Goal: Task Accomplishment & Management: Use online tool/utility

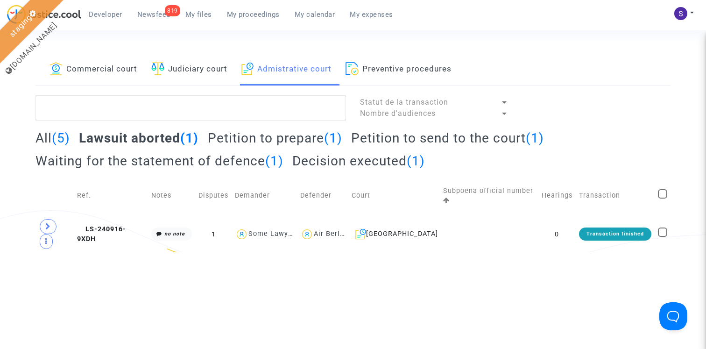
click at [123, 225] on span "LS-240916-9XDH" at bounding box center [101, 234] width 49 height 18
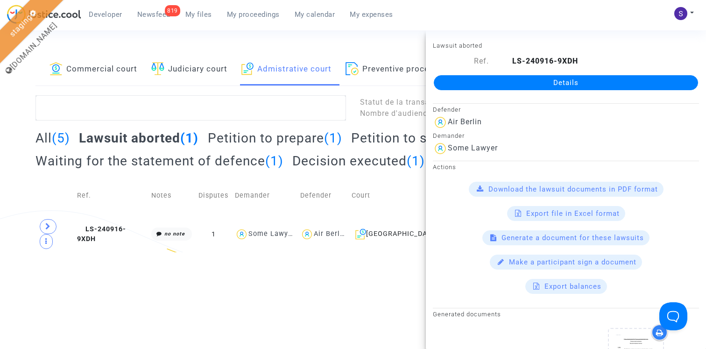
click at [178, 167] on h2 "Waiting for the statement of defence (1)" at bounding box center [160, 161] width 248 height 16
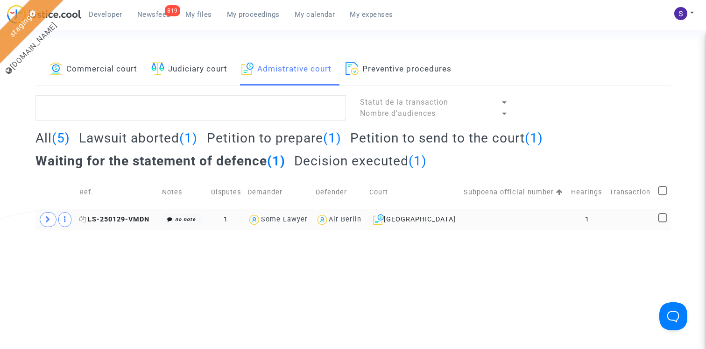
click at [116, 221] on span "LS-250129-VMDN" at bounding box center [114, 219] width 70 height 8
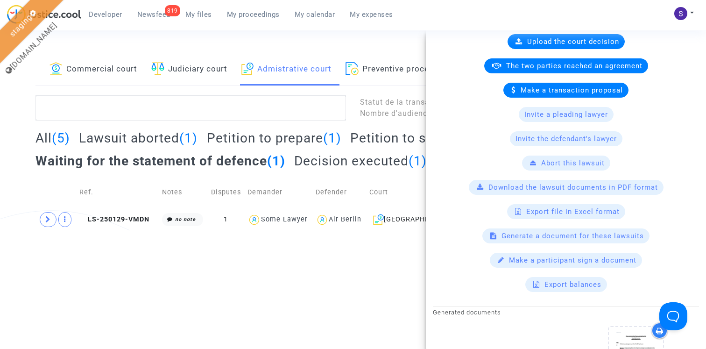
scroll to position [273, 0]
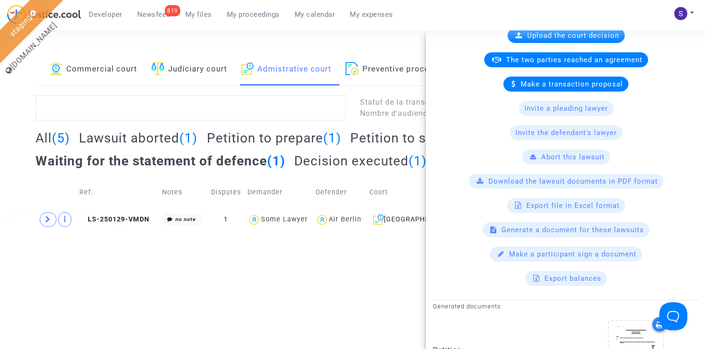
click at [586, 229] on span "Generate a document for these lawsuits" at bounding box center [573, 230] width 142 height 8
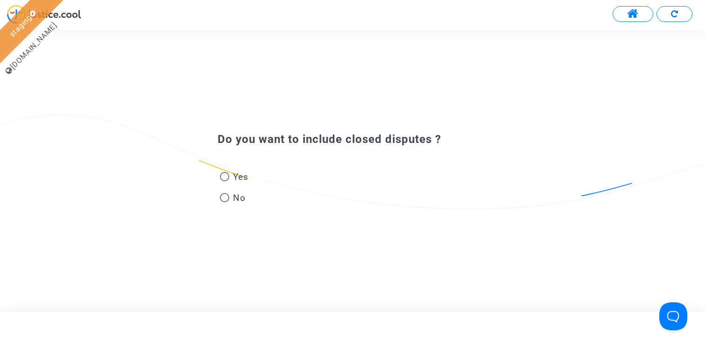
click at [239, 178] on span "Yes" at bounding box center [238, 177] width 19 height 13
click at [225, 181] on input "Yes" at bounding box center [224, 181] width 0 height 0
radio input "true"
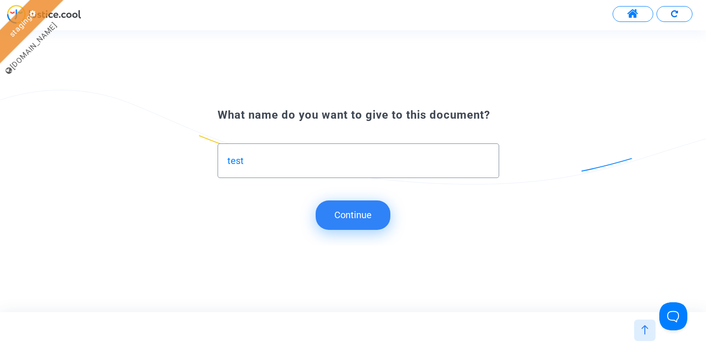
type input "test"
click at [366, 213] on button "Continue" at bounding box center [353, 214] width 75 height 29
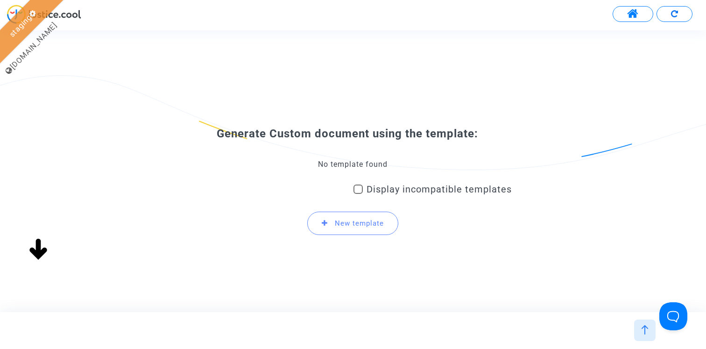
click at [344, 162] on div "No template found" at bounding box center [353, 164] width 318 height 10
click at [373, 191] on span "Display incompatible templates" at bounding box center [439, 189] width 145 height 11
click at [358, 194] on input "Display incompatible templates" at bounding box center [358, 194] width 0 height 0
checkbox input "true"
click at [334, 158] on div "Generate Custom document using the template: Select the template to user Displa…" at bounding box center [353, 185] width 318 height 117
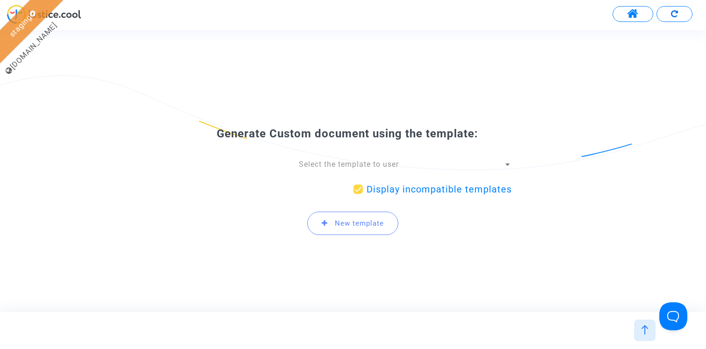
click at [333, 165] on span "Select the template to user" at bounding box center [349, 164] width 100 height 9
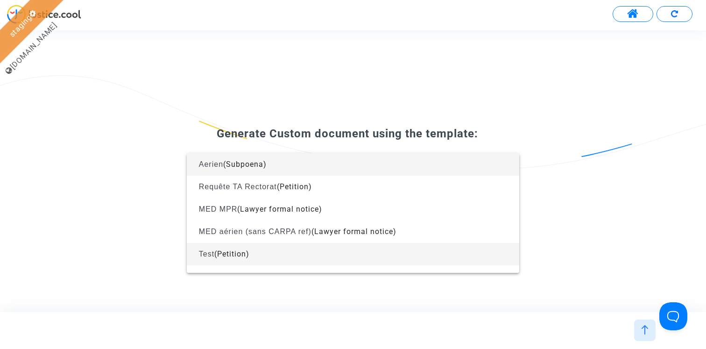
click at [305, 254] on span "Test (Petition)" at bounding box center [353, 254] width 318 height 22
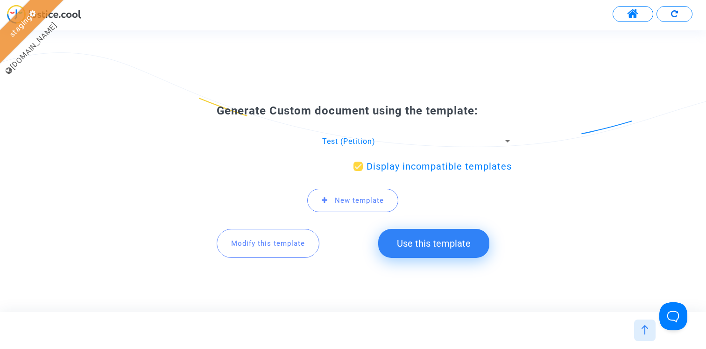
click at [288, 241] on span "Modify this template" at bounding box center [268, 243] width 74 height 8
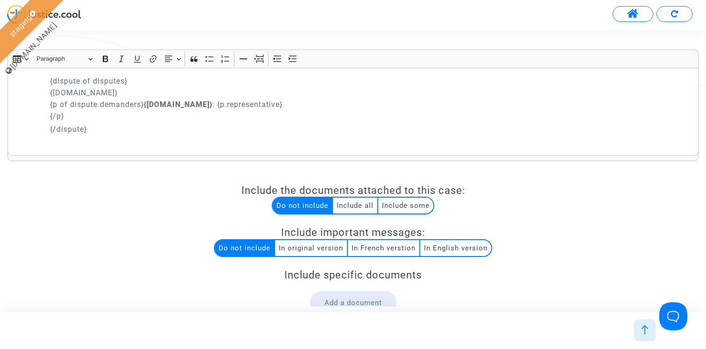
scroll to position [49, 0]
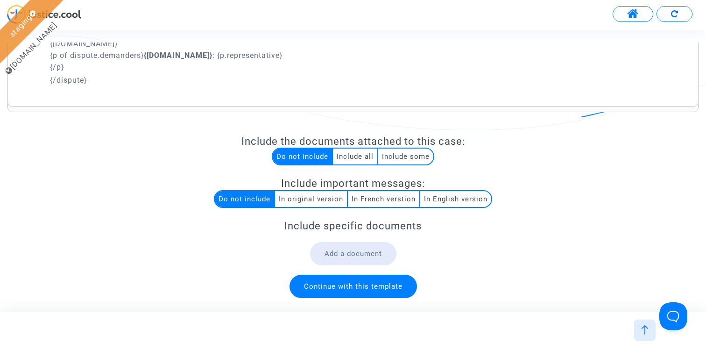
click at [639, 332] on div at bounding box center [644, 330] width 21 height 21
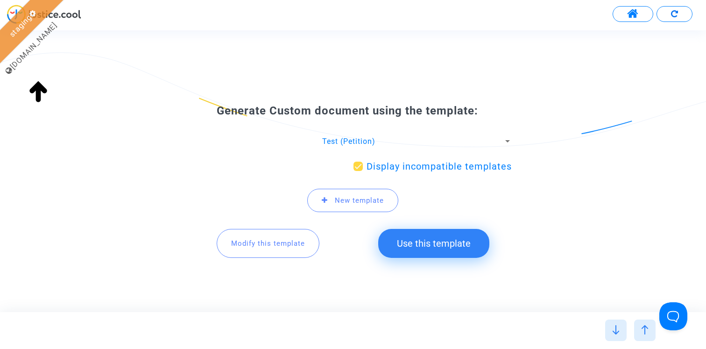
click at [363, 138] on span "Test (Petition)" at bounding box center [348, 141] width 53 height 9
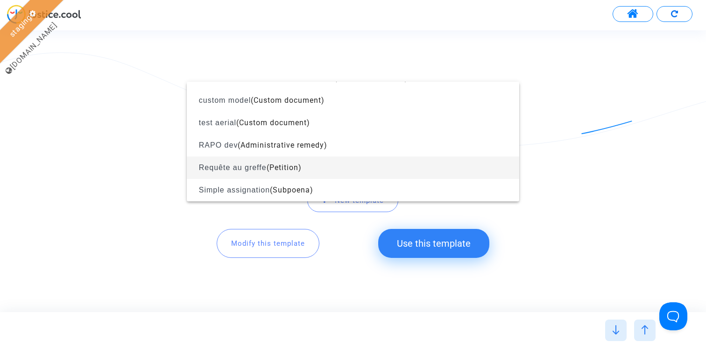
scroll to position [0, 0]
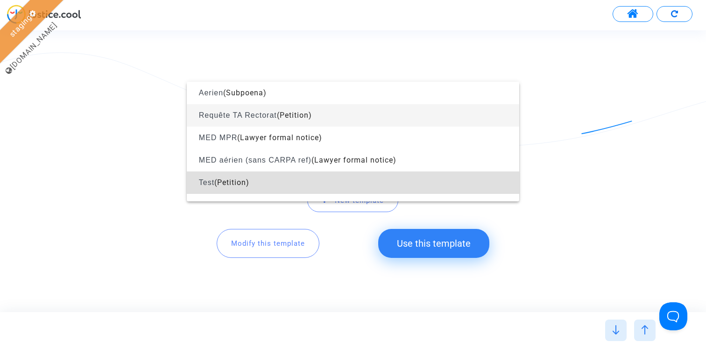
click at [320, 113] on span "Requête TA Rectorat (Petition)" at bounding box center [353, 115] width 318 height 22
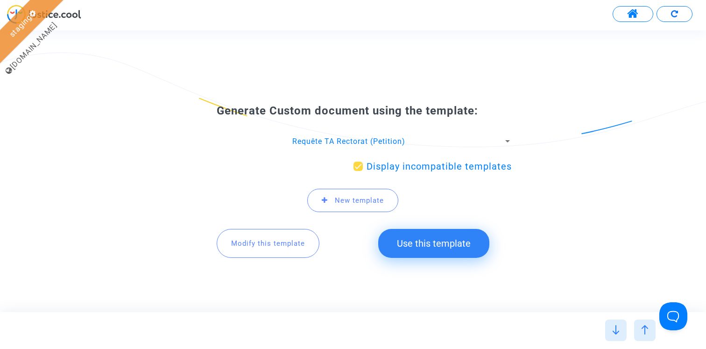
click at [262, 242] on span "Modify this template" at bounding box center [268, 243] width 74 height 8
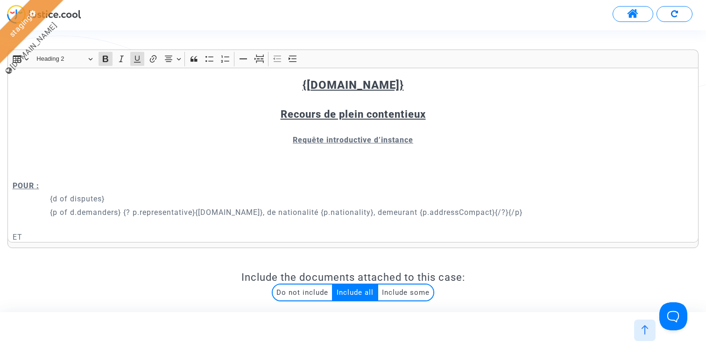
click at [642, 328] on img at bounding box center [644, 329] width 9 height 9
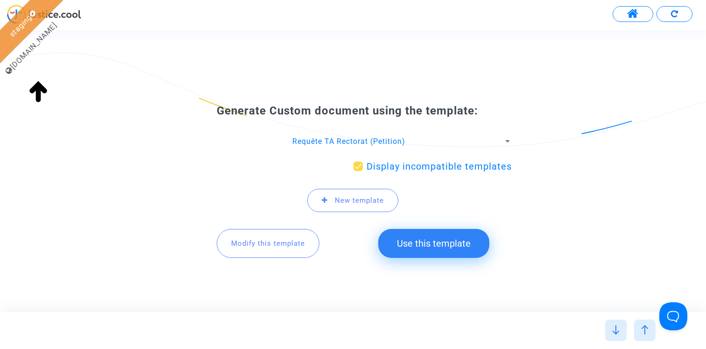
click at [321, 140] on span "Requête TA Rectorat (Petition)" at bounding box center [348, 141] width 113 height 9
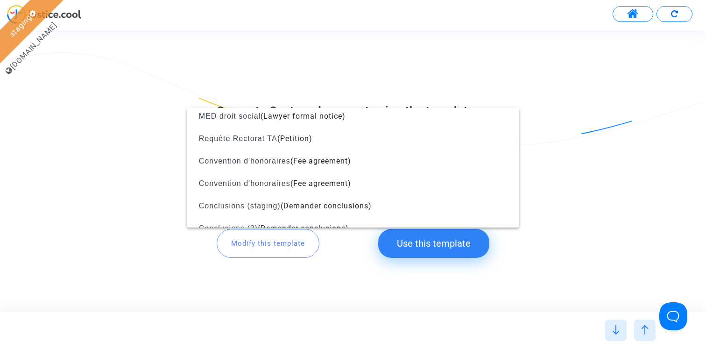
scroll to position [73, 0]
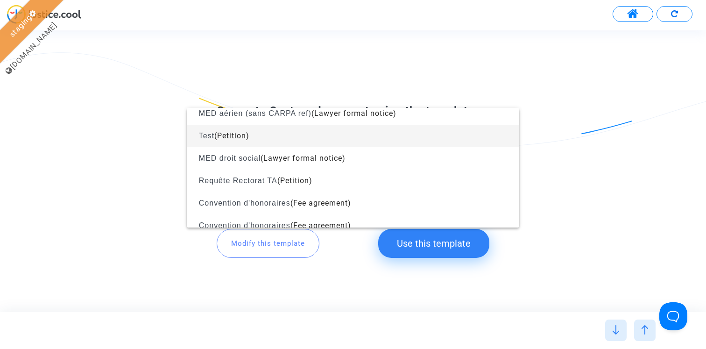
click at [272, 140] on span "Test (Petition)" at bounding box center [353, 136] width 318 height 22
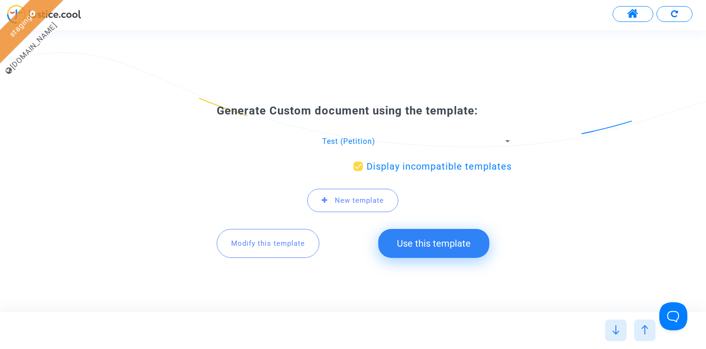
click at [306, 254] on button "Modify this template" at bounding box center [268, 243] width 103 height 29
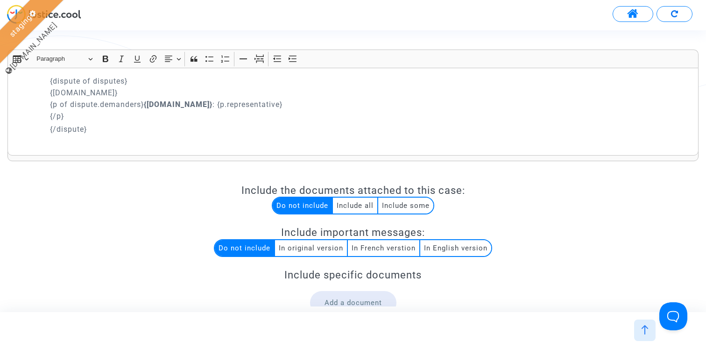
click at [73, 142] on p "Rich Text Editor, main" at bounding box center [372, 142] width 644 height 12
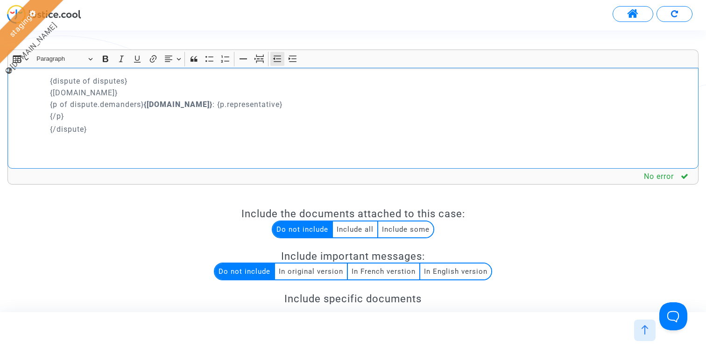
click at [276, 58] on icon "Editor toolbar" at bounding box center [277, 58] width 9 height 9
click at [44, 154] on p "{lawsuit.nextHearing.full('fr')}" at bounding box center [354, 155] width 682 height 12
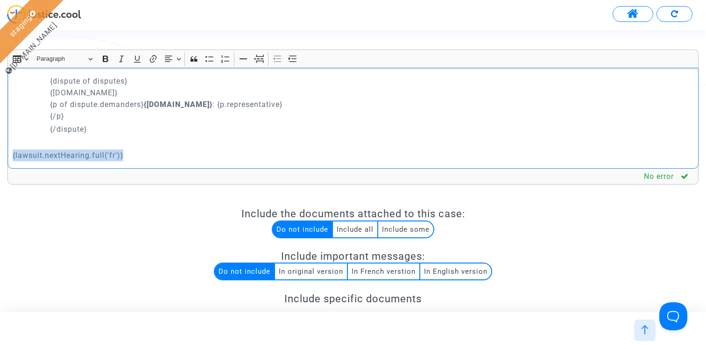
click at [44, 154] on p "{lawsuit.nextHearing.full('fr')}" at bounding box center [354, 155] width 682 height 12
copy p "{lawsuit.nextHearing.full('fr')}"
click at [161, 160] on p "{lawsuit.nextHearing.full('fr')}" at bounding box center [354, 155] width 682 height 12
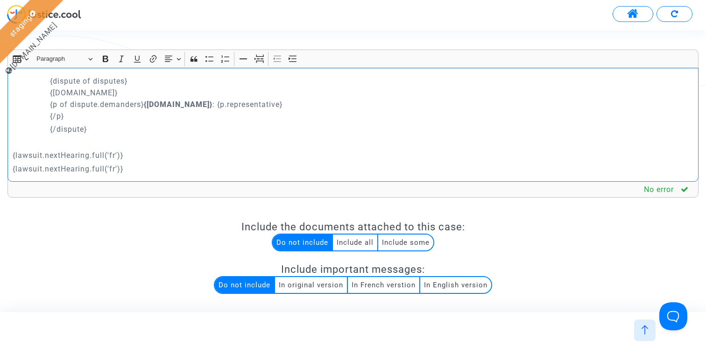
click at [85, 168] on p "{lawsuit.nextHearing.full('fr')}" at bounding box center [354, 169] width 682 height 12
click at [117, 172] on p "{lawsuit.closingInstructionDate.full('fr')}" at bounding box center [354, 169] width 682 height 12
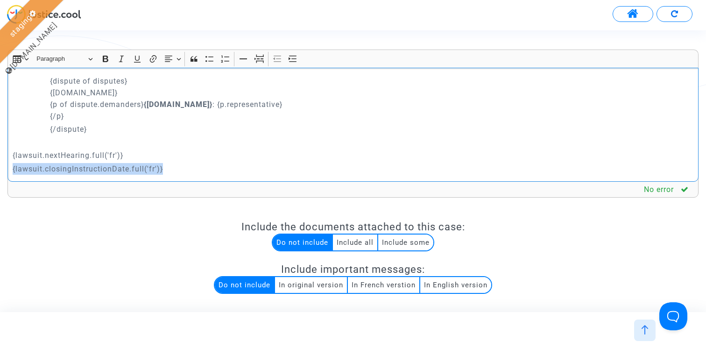
copy p "{lawsuit.closingInstructionDate.full('fr')}"
click at [199, 172] on p "{lawsuit.closingInstructionDate.full('fr')}" at bounding box center [354, 169] width 682 height 12
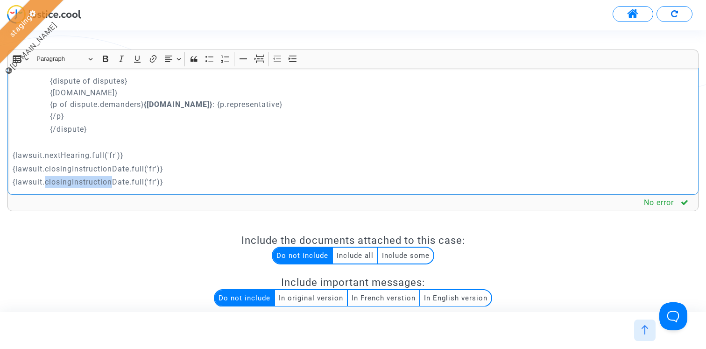
drag, startPoint x: 49, startPoint y: 180, endPoint x: 113, endPoint y: 180, distance: 64.5
click at [113, 180] on p "{lawsuit.closingInstructionDate.full('fr')}" at bounding box center [354, 182] width 682 height 12
click at [157, 181] on p "{lawsuit.decisionDate.full('fr')}" at bounding box center [354, 182] width 682 height 12
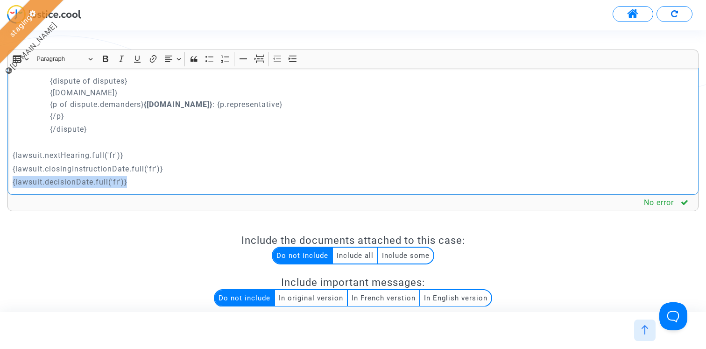
copy p "{lawsuit.decisionDate.full('fr')}"
click at [132, 156] on p "{lawsuit.nextHearing.full('fr')}" at bounding box center [354, 155] width 682 height 12
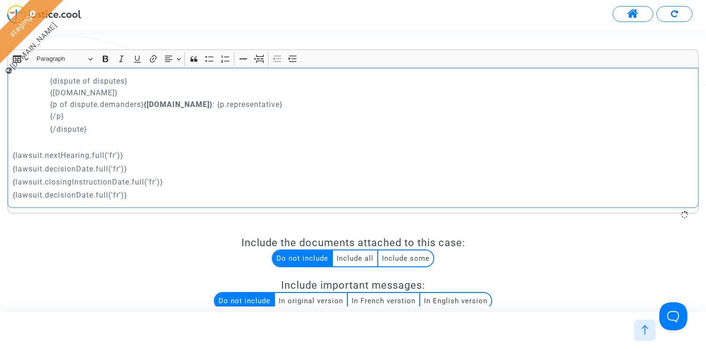
click at [80, 167] on p "{lawsuit.decisionDate.full('fr')}" at bounding box center [354, 169] width 682 height 12
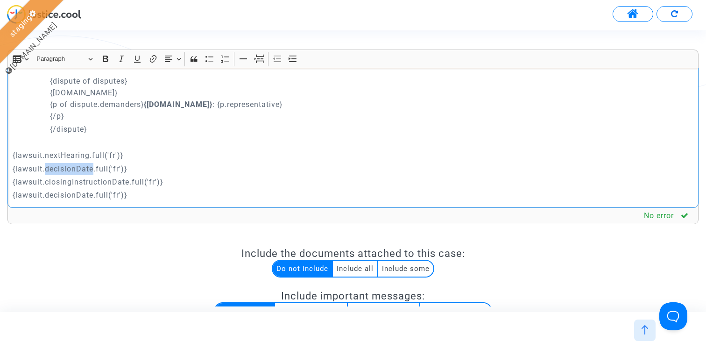
click at [80, 167] on p "{lawsuit.decisionDate.full('fr')}" at bounding box center [354, 169] width 682 height 12
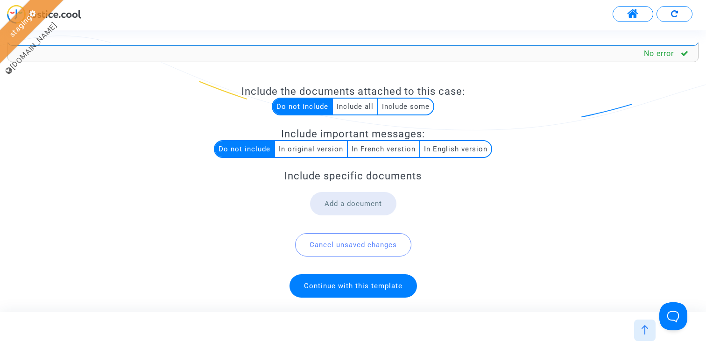
click at [371, 285] on span "Continue with this template" at bounding box center [353, 286] width 99 height 8
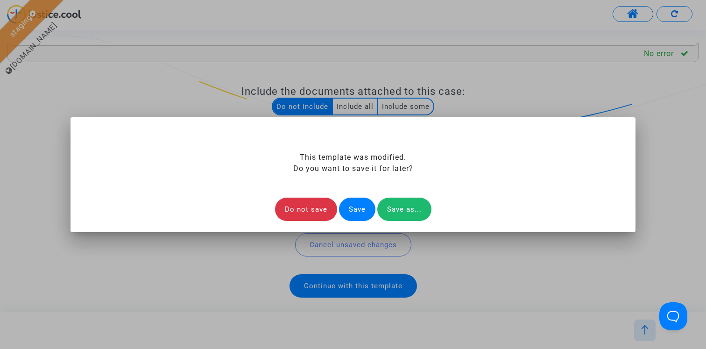
click at [360, 209] on div "Save" at bounding box center [357, 209] width 36 height 23
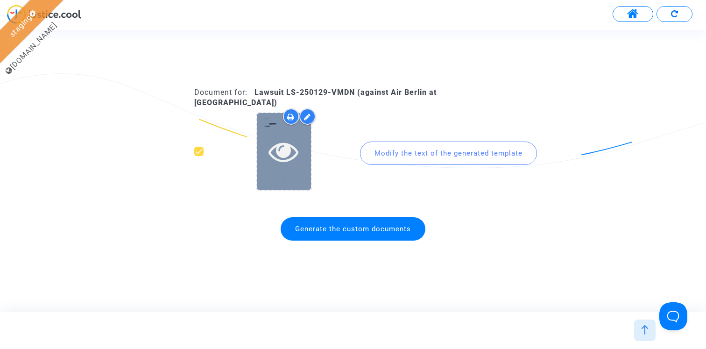
click at [288, 155] on icon at bounding box center [284, 151] width 30 height 30
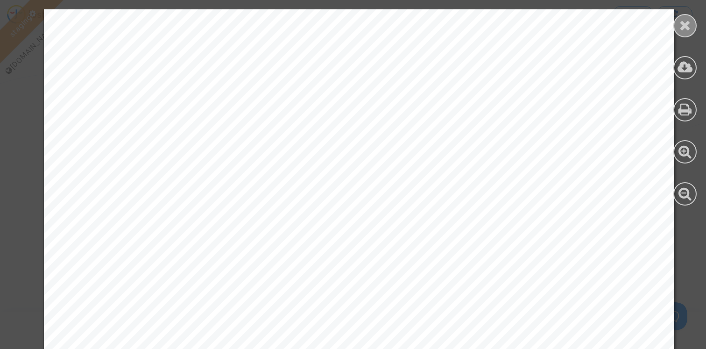
click at [686, 25] on icon at bounding box center [686, 25] width 12 height 14
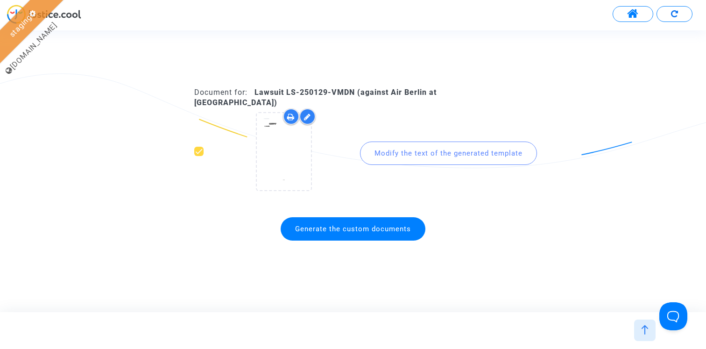
click at [646, 339] on div at bounding box center [644, 330] width 21 height 21
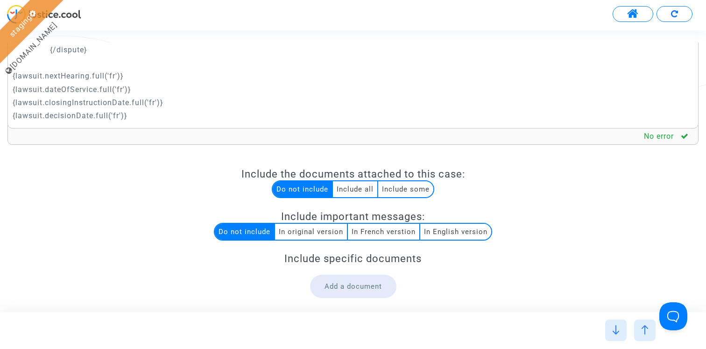
scroll to position [0, 0]
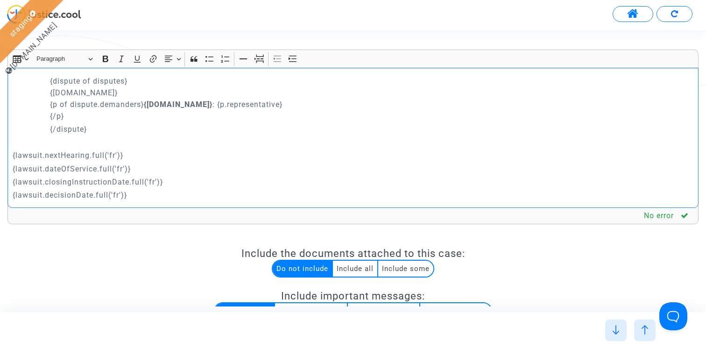
click at [12, 157] on div "{dispute of disputes} {[DOMAIN_NAME]} {p of dispute.demanders} {[DOMAIN_NAME]} …" at bounding box center [352, 138] width 691 height 140
click at [12, 165] on div "{dispute of disputes} {[DOMAIN_NAME]} {p of dispute.demanders} {[DOMAIN_NAME]} …" at bounding box center [352, 138] width 691 height 140
click at [7, 182] on div "{dispute of disputes} {[DOMAIN_NAME]} {p of dispute.demanders} {[DOMAIN_NAME]} …" at bounding box center [352, 138] width 691 height 140
click at [10, 195] on div "{dispute of disputes} {[DOMAIN_NAME]} {p of dispute.demanders} {[DOMAIN_NAME]} …" at bounding box center [352, 138] width 691 height 140
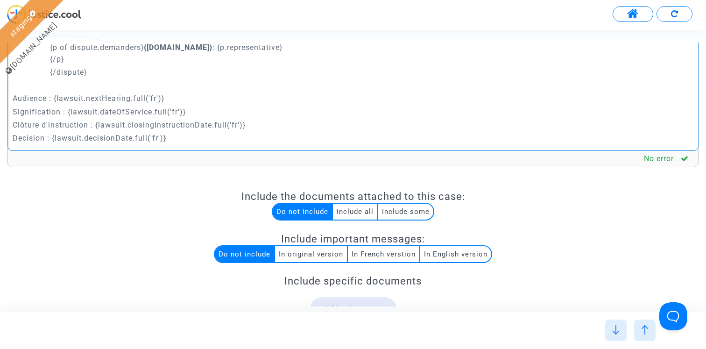
scroll to position [162, 0]
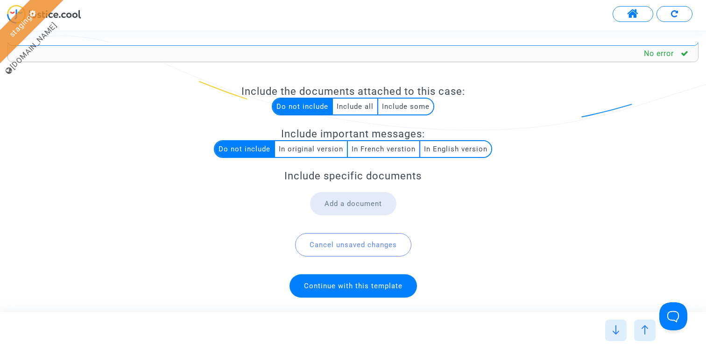
click at [361, 275] on span "Continue with this template" at bounding box center [354, 285] width 128 height 23
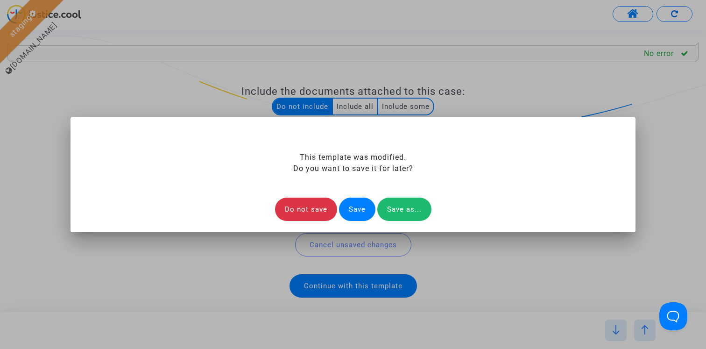
click at [356, 209] on div "Save" at bounding box center [357, 209] width 36 height 23
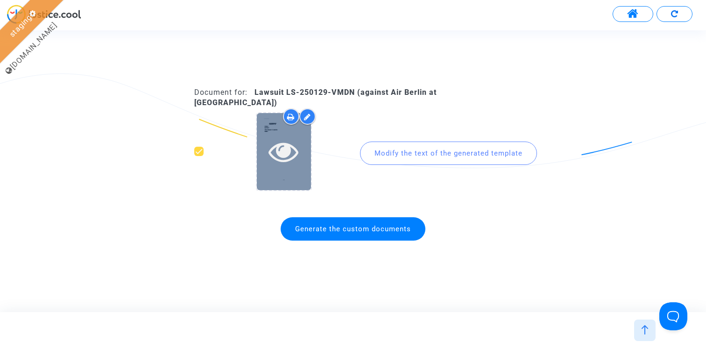
click at [283, 150] on icon at bounding box center [284, 151] width 30 height 30
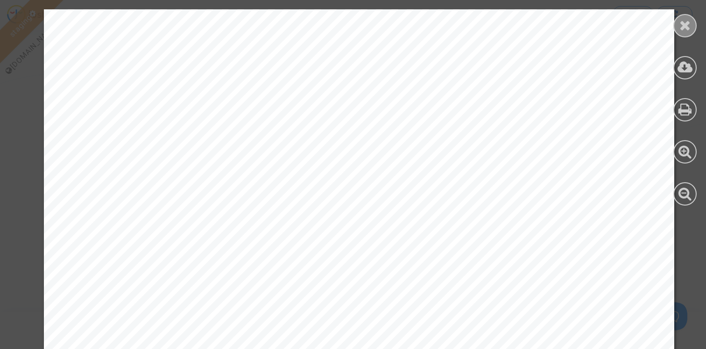
click at [682, 28] on icon at bounding box center [686, 25] width 12 height 14
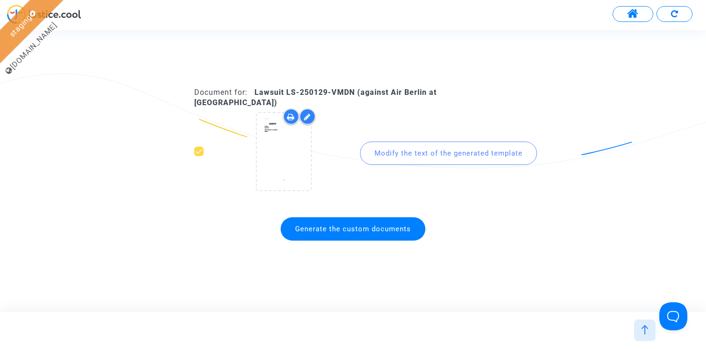
click at [625, 7] on button at bounding box center [633, 14] width 41 height 16
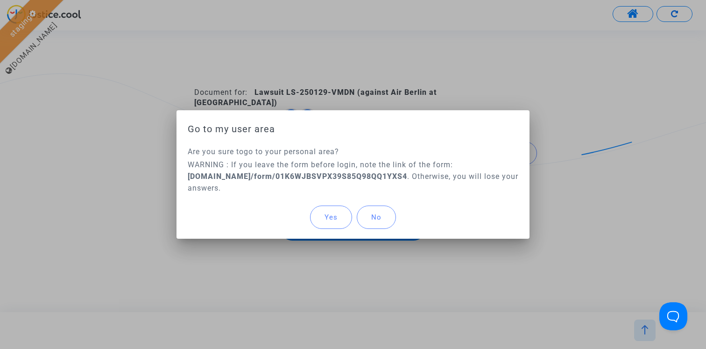
click at [330, 220] on span "Yes" at bounding box center [331, 217] width 13 height 8
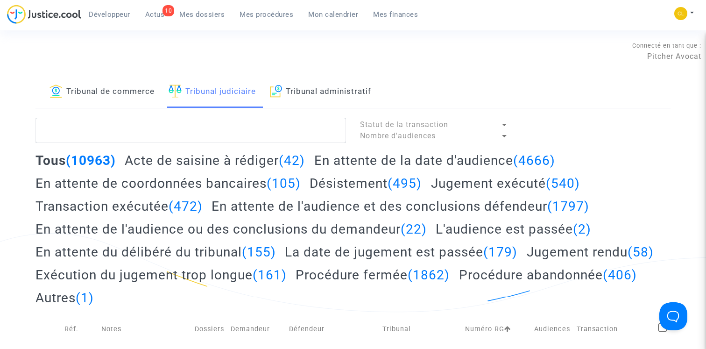
click at [260, 10] on span "Mes procédures" at bounding box center [267, 14] width 54 height 8
